Goal: Information Seeking & Learning: Learn about a topic

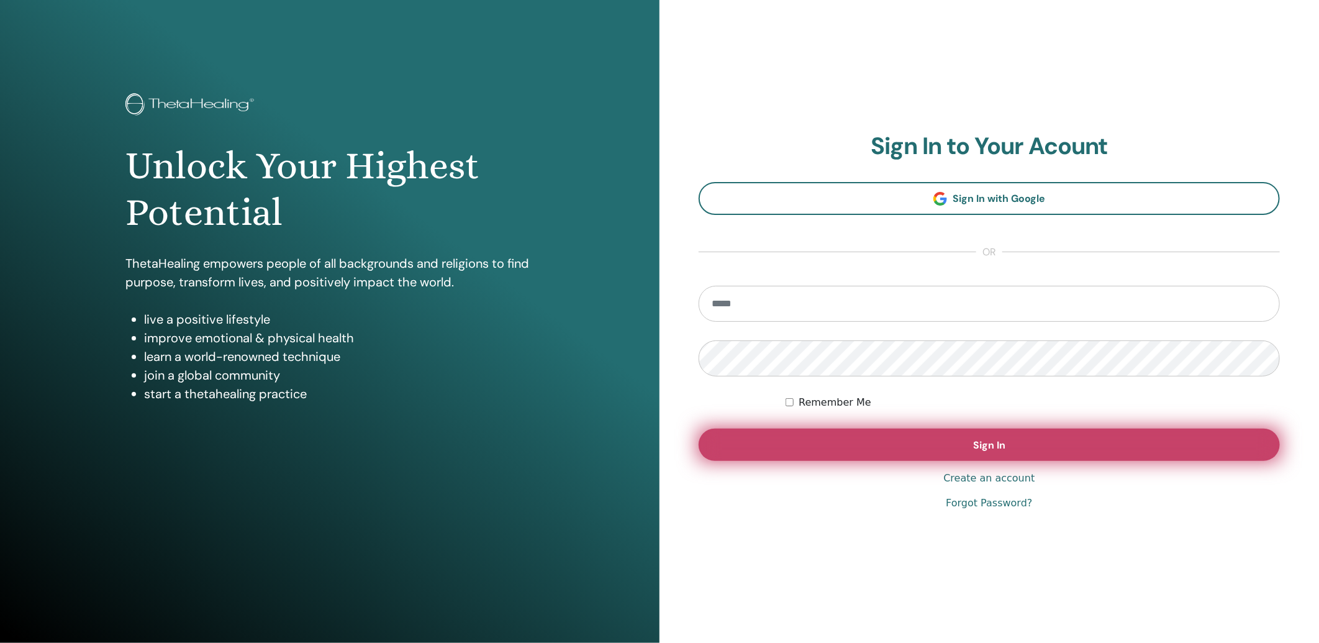
type input "**********"
click at [1007, 442] on button "Sign In" at bounding box center [989, 444] width 581 height 32
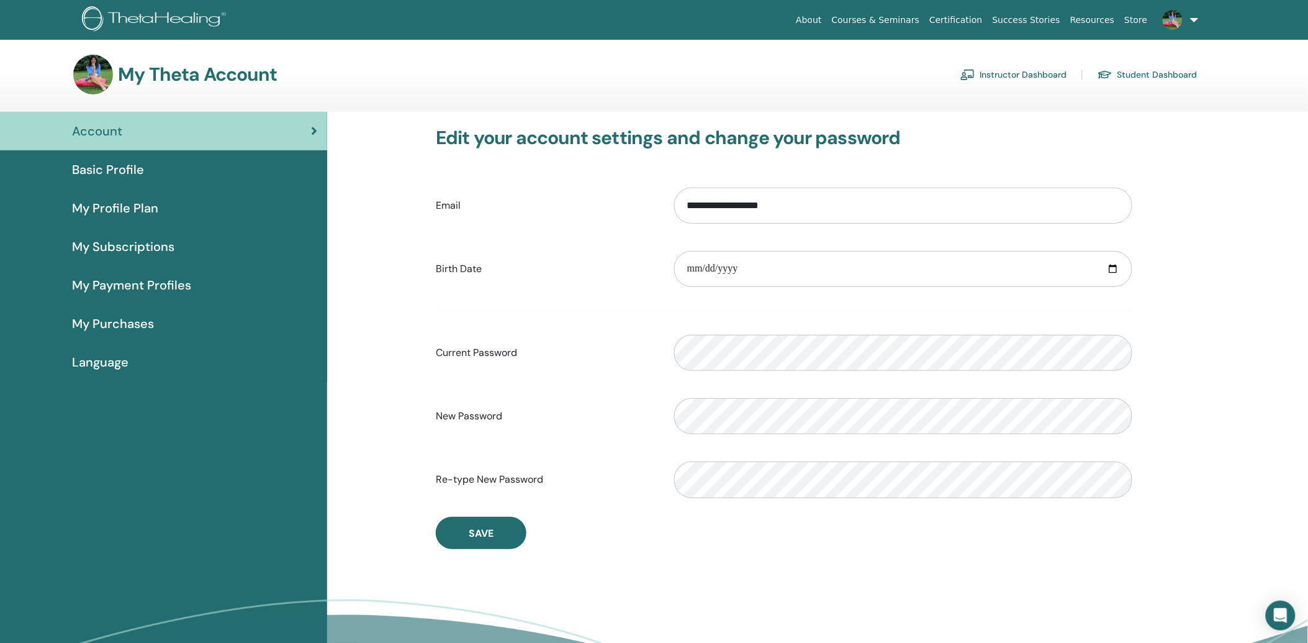
click at [1144, 77] on link "Student Dashboard" at bounding box center [1148, 75] width 100 height 20
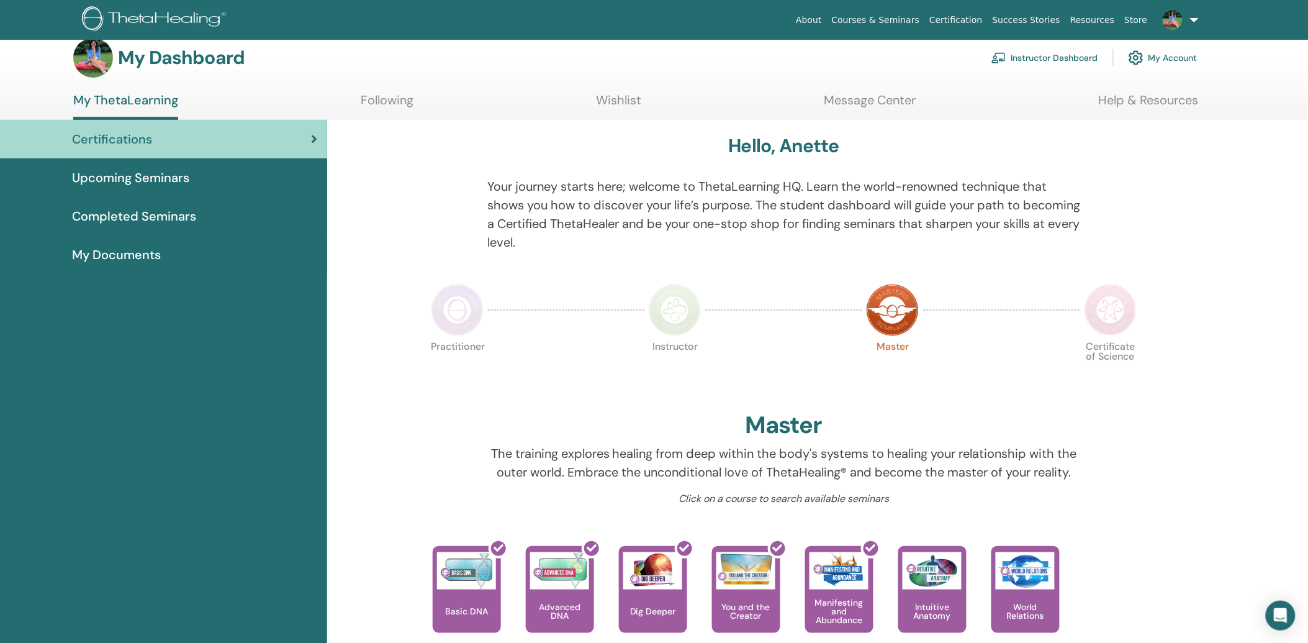
scroll to position [8, 0]
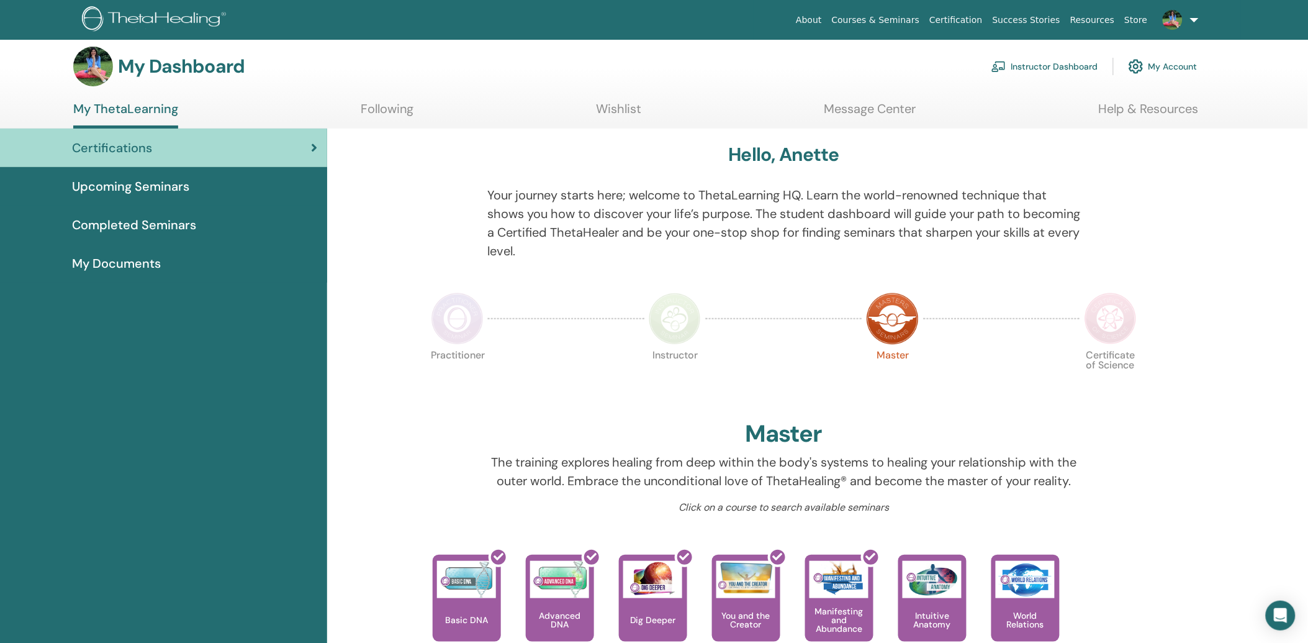
click at [151, 188] on span "Upcoming Seminars" at bounding box center [130, 186] width 117 height 19
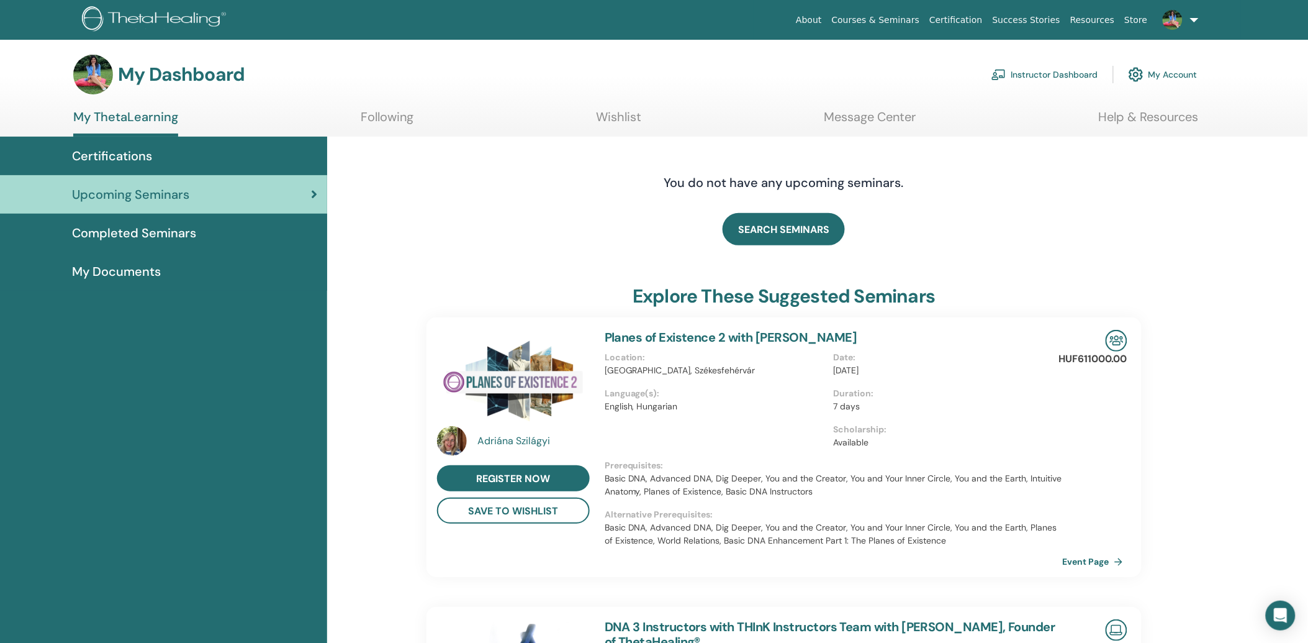
click at [139, 152] on span "Certifications" at bounding box center [112, 156] width 80 height 19
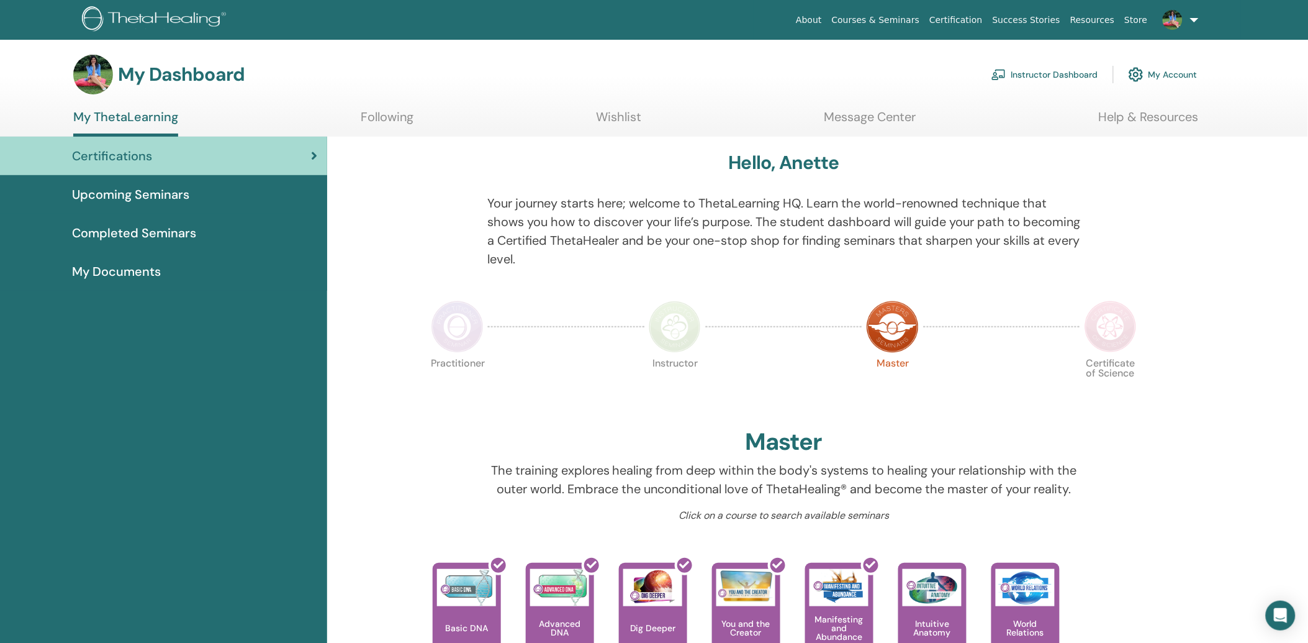
click at [393, 120] on link "Following" at bounding box center [387, 121] width 53 height 24
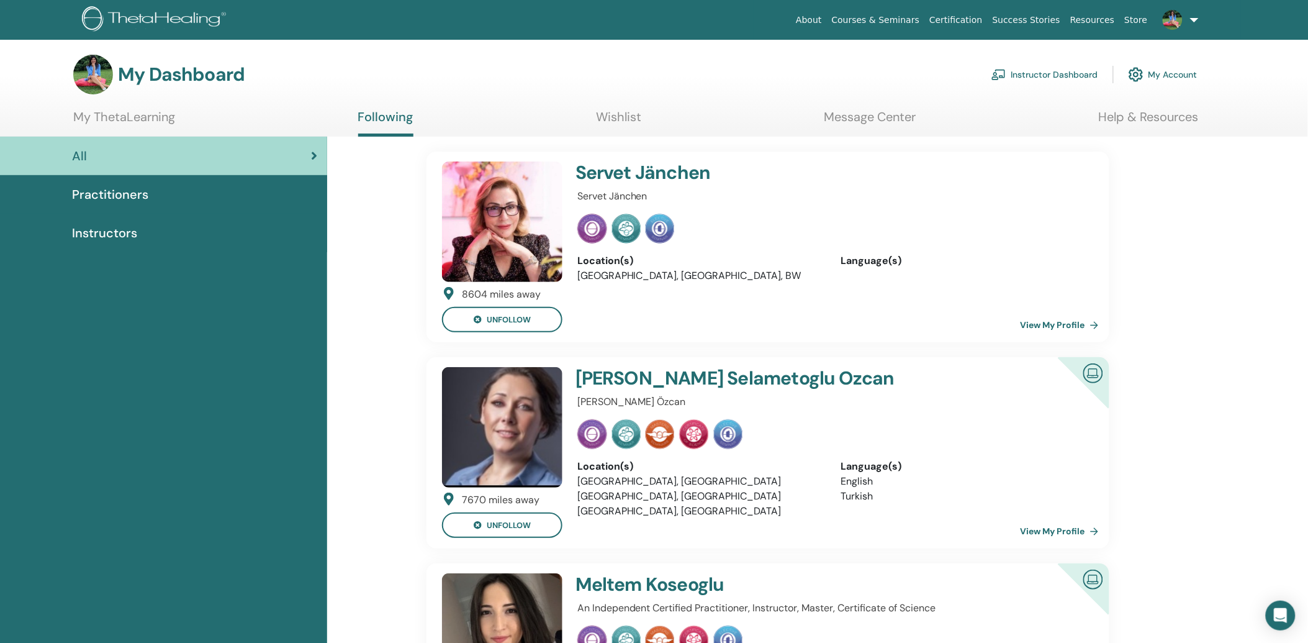
click at [610, 110] on link "Wishlist" at bounding box center [618, 121] width 45 height 24
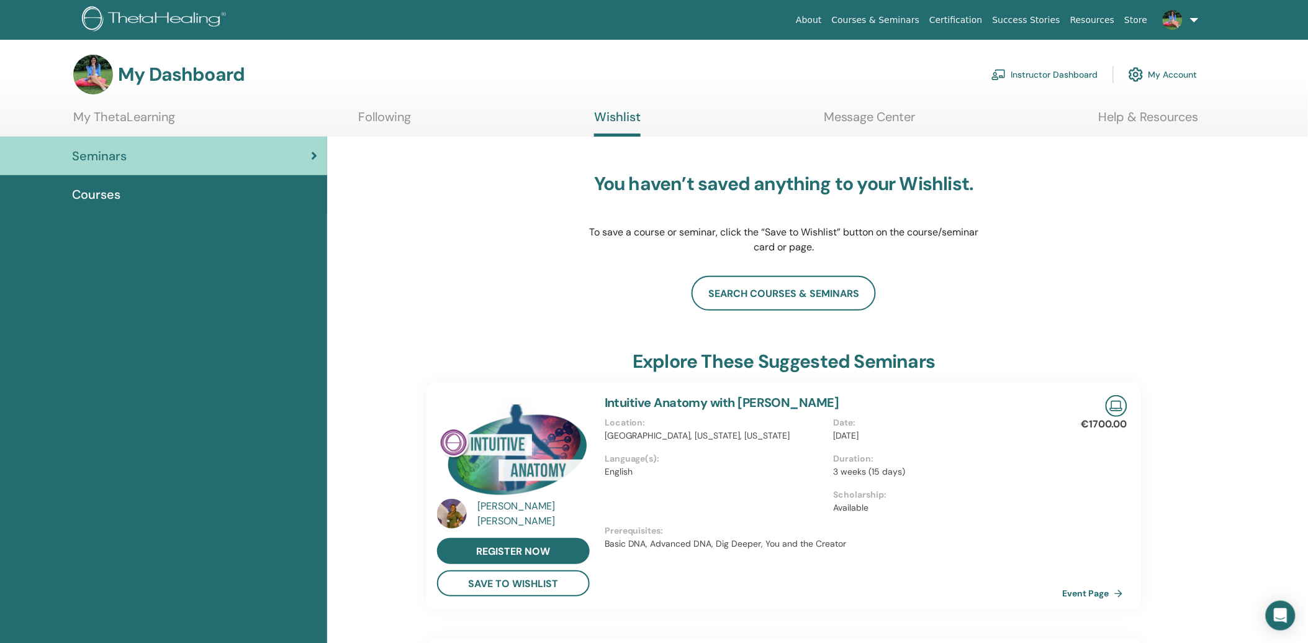
click at [876, 111] on link "Message Center" at bounding box center [870, 121] width 92 height 24
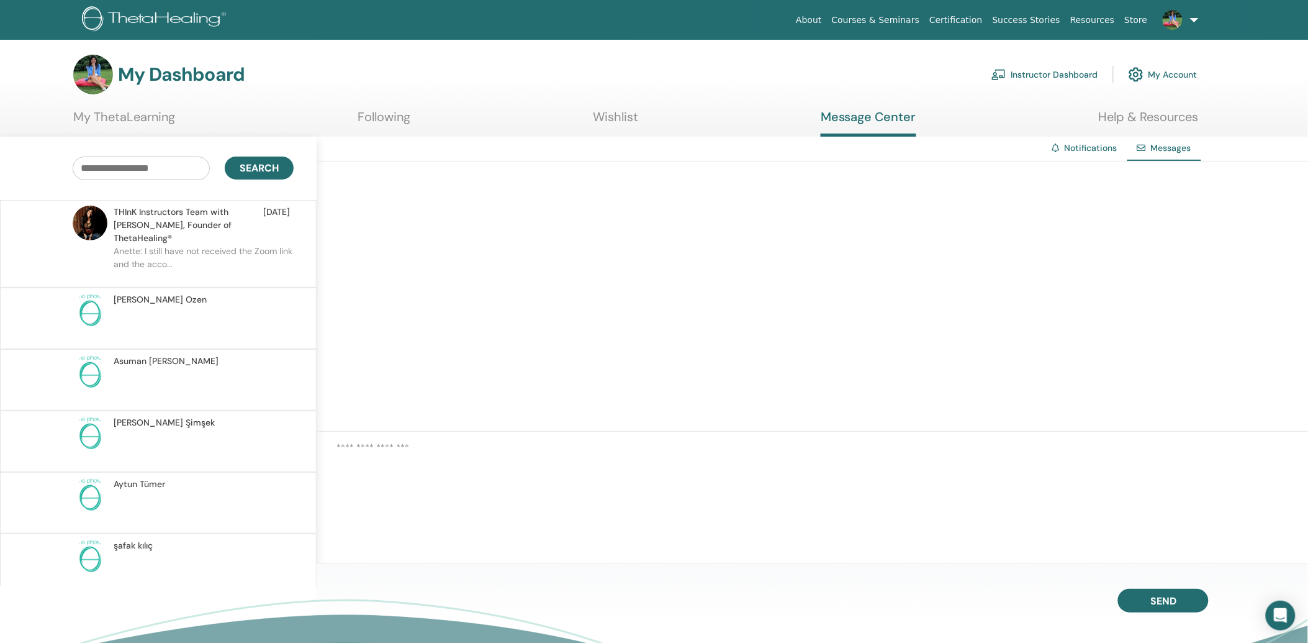
click at [206, 228] on span "THInK Instructors Team with Vianna Stibal, Founder of ThetaHealing®" at bounding box center [189, 225] width 150 height 39
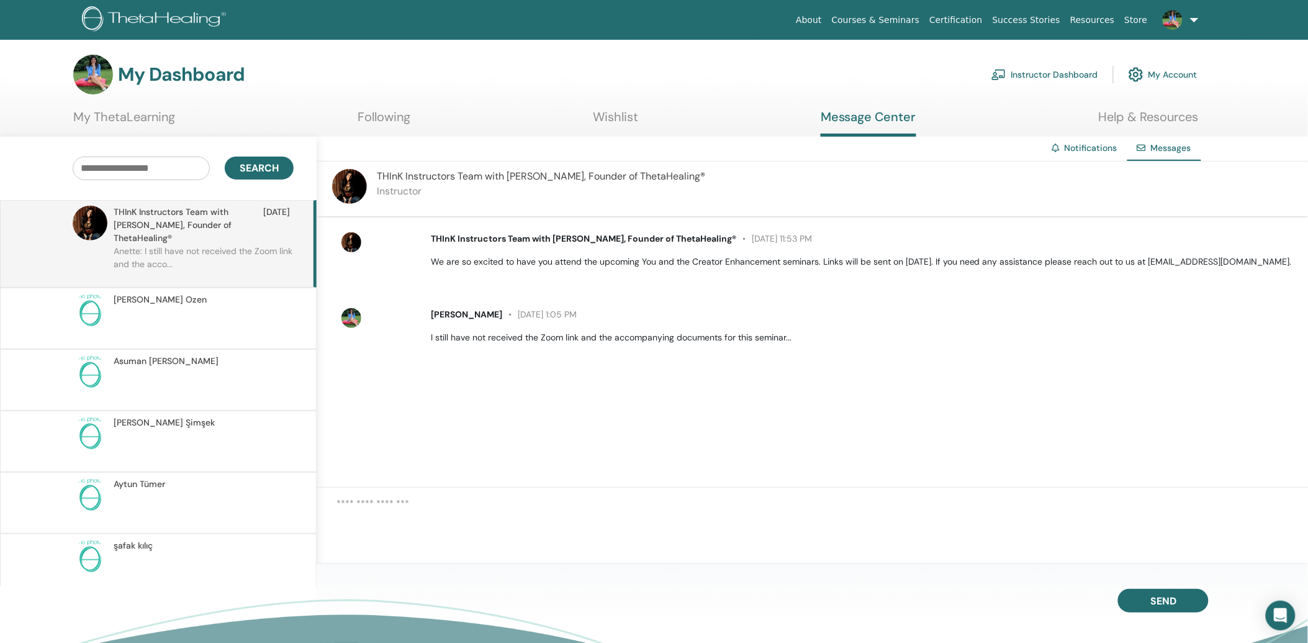
click at [205, 306] on p at bounding box center [204, 324] width 180 height 37
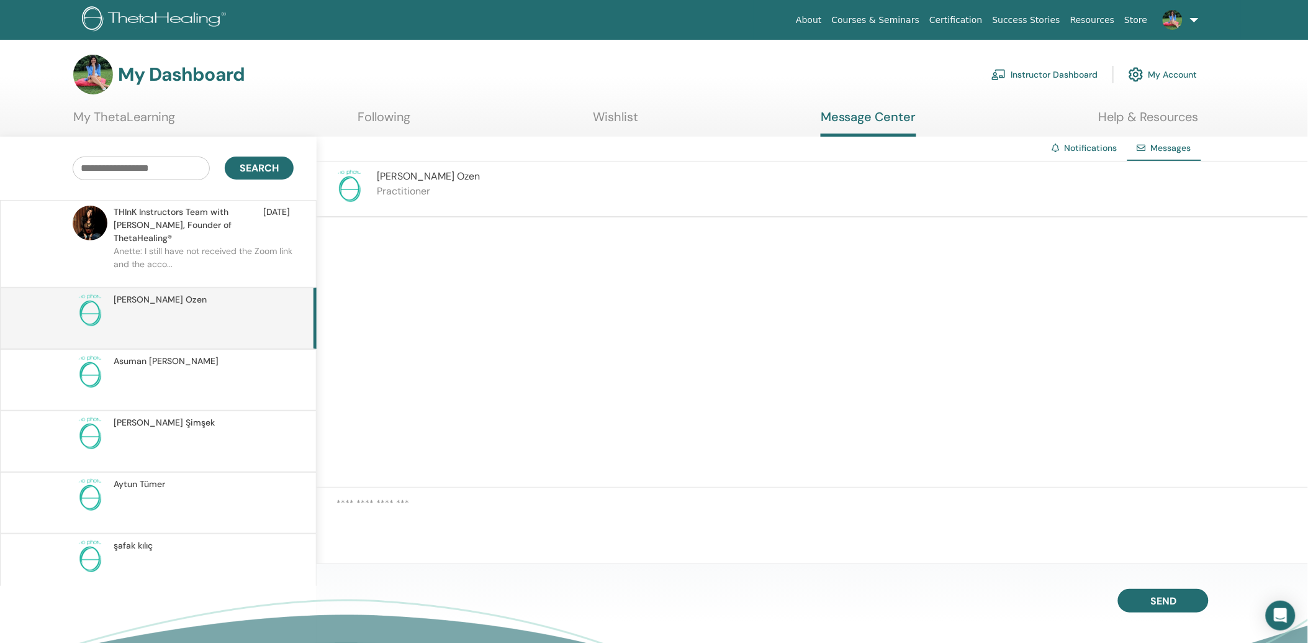
click at [129, 117] on link "My ThetaLearning" at bounding box center [124, 121] width 102 height 24
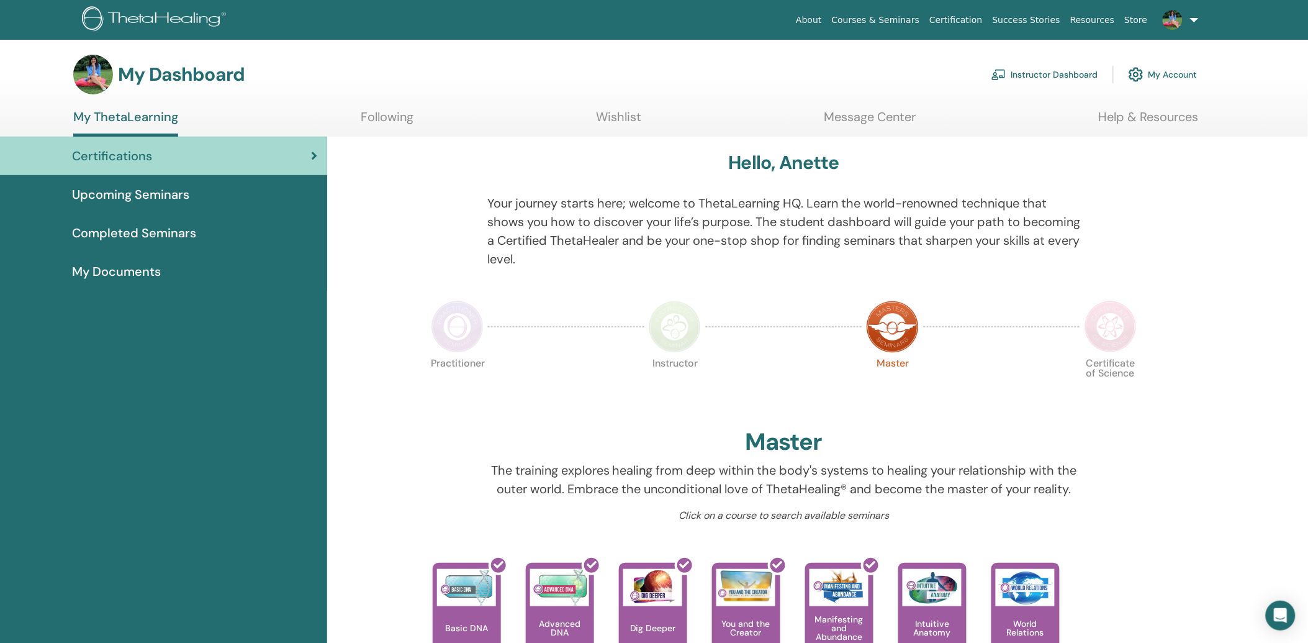
click at [1116, 328] on img at bounding box center [1111, 327] width 52 height 52
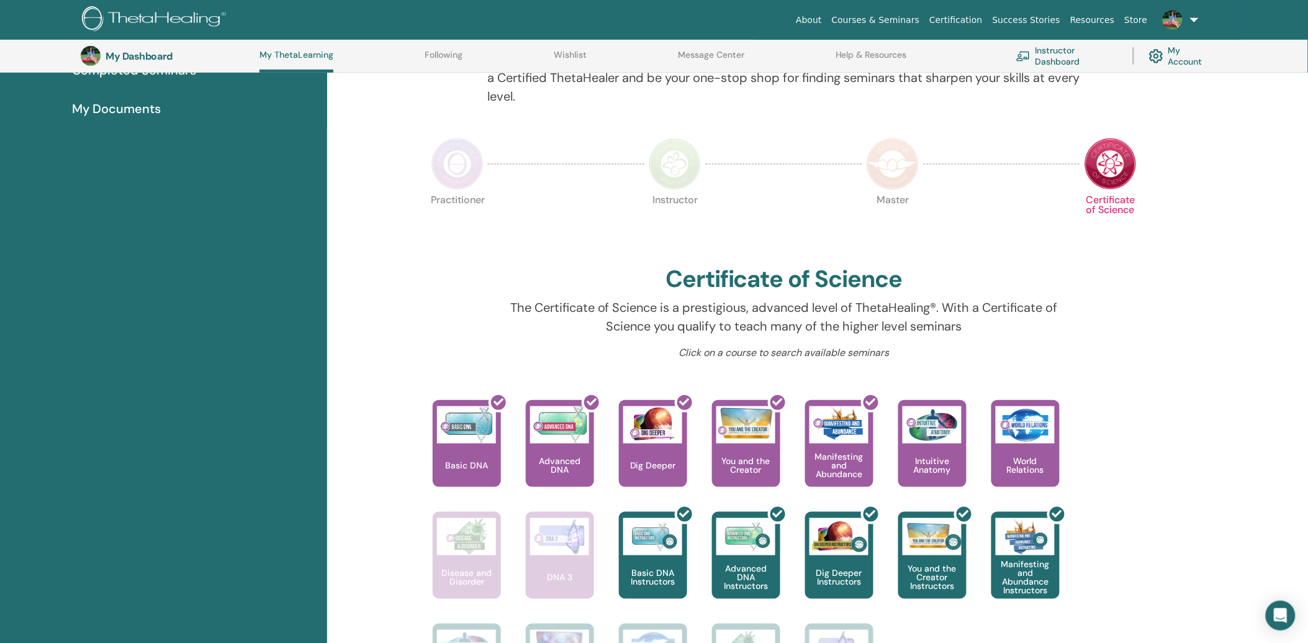
scroll to position [214, 0]
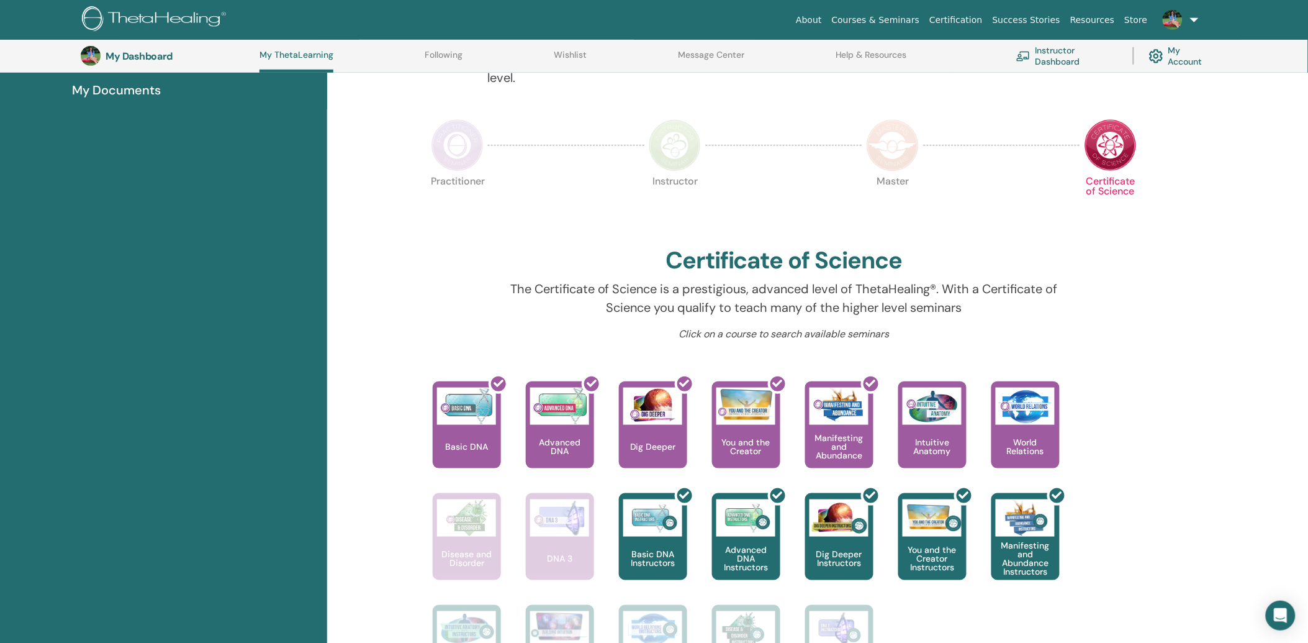
click at [679, 141] on img at bounding box center [675, 145] width 52 height 52
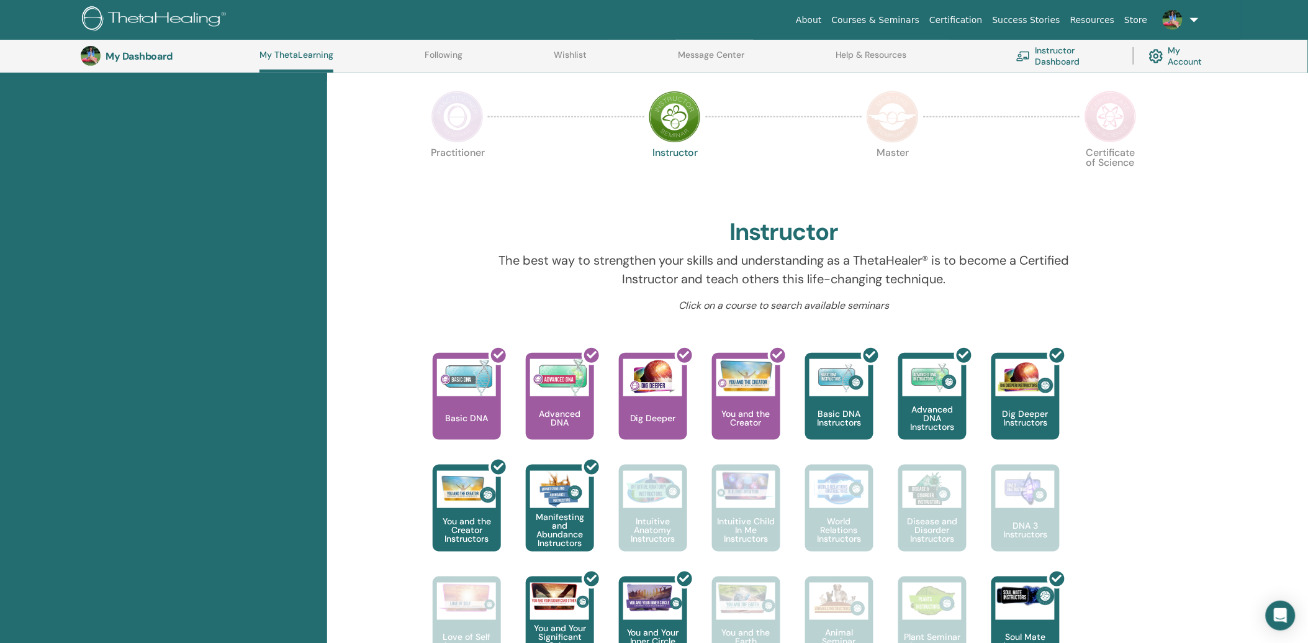
scroll to position [201, 0]
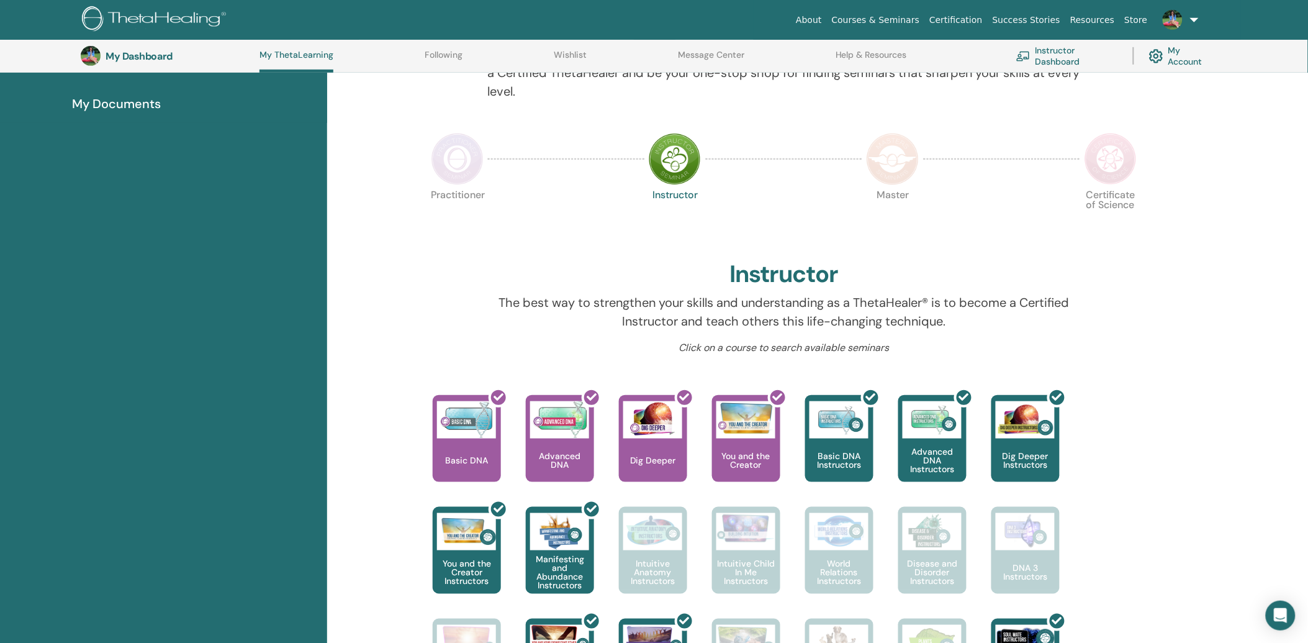
click at [470, 165] on img at bounding box center [458, 159] width 52 height 52
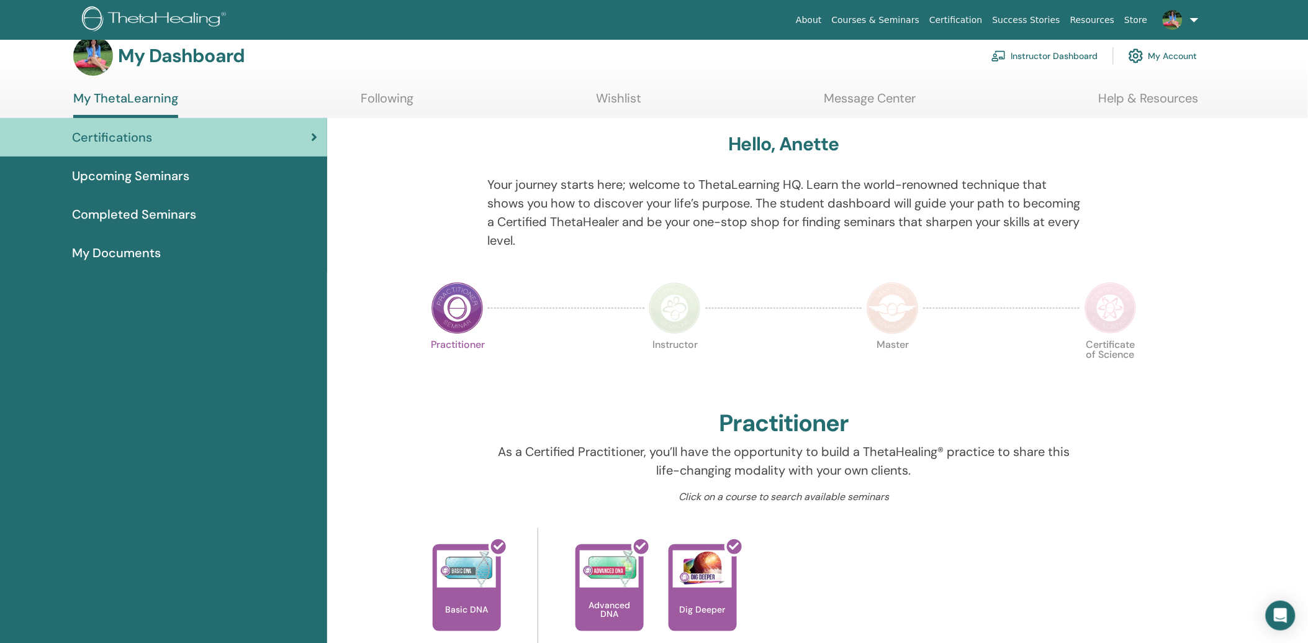
scroll to position [15, 0]
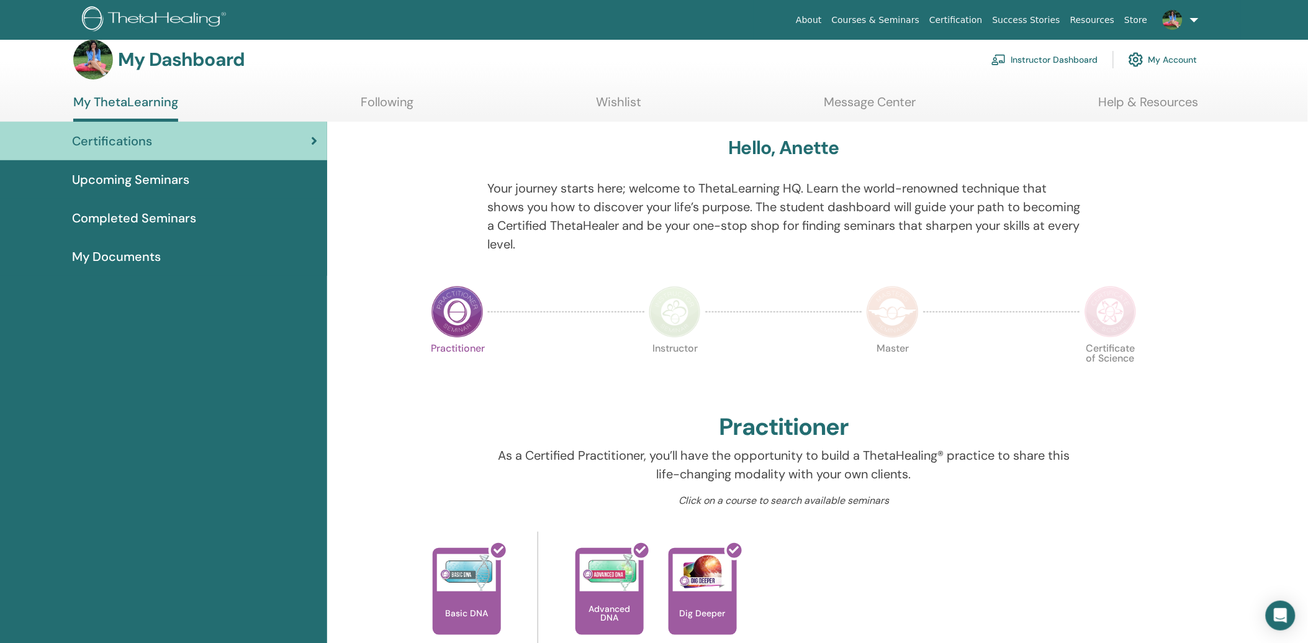
click at [898, 317] on img at bounding box center [893, 312] width 52 height 52
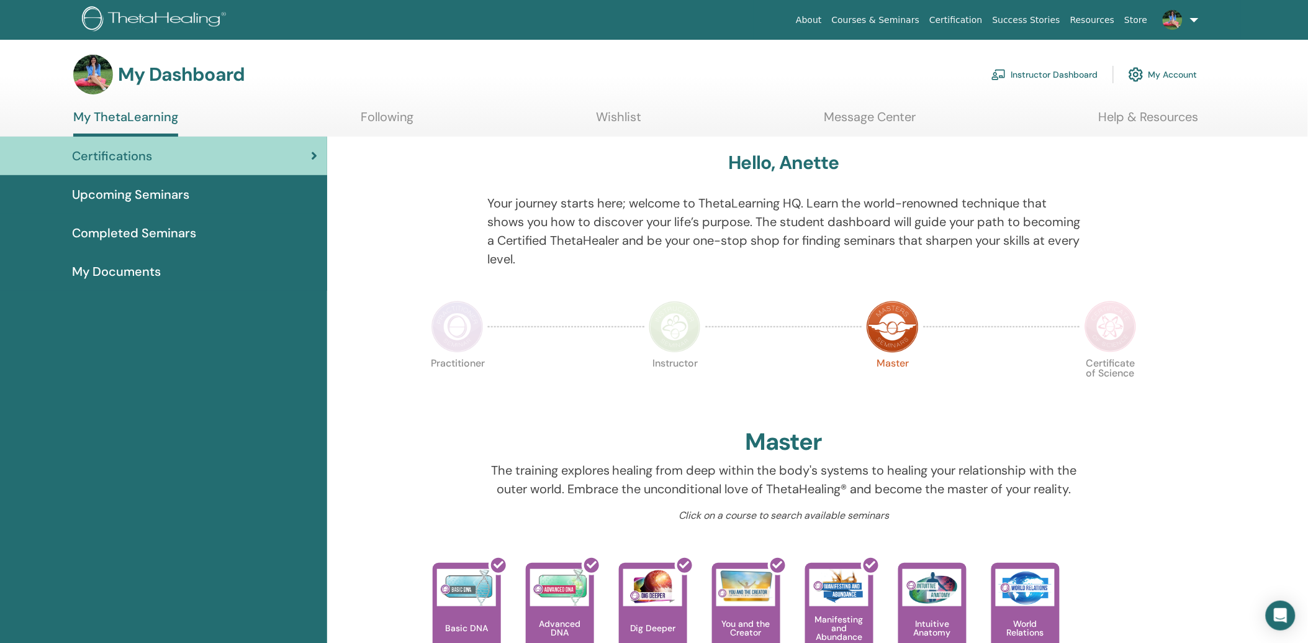
click at [444, 325] on img at bounding box center [458, 327] width 52 height 52
